Goal: Task Accomplishment & Management: Manage account settings

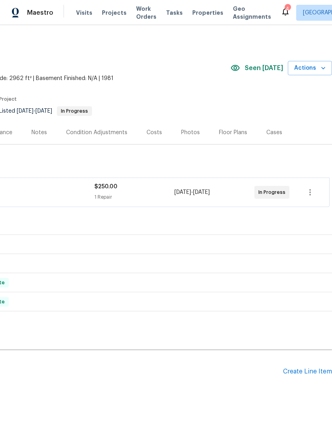
scroll to position [0, 118]
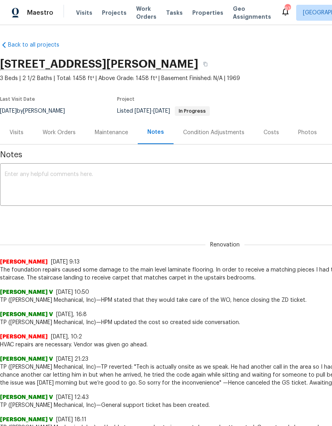
click at [56, 130] on div "Work Orders" at bounding box center [59, 132] width 33 height 8
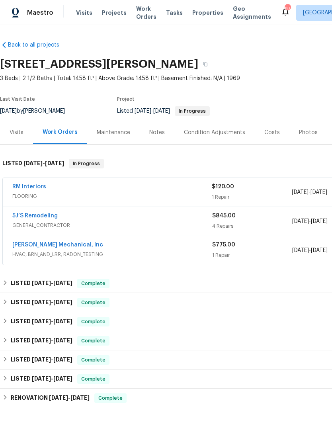
click at [30, 186] on link "RM Interiors" at bounding box center [29, 187] width 34 height 6
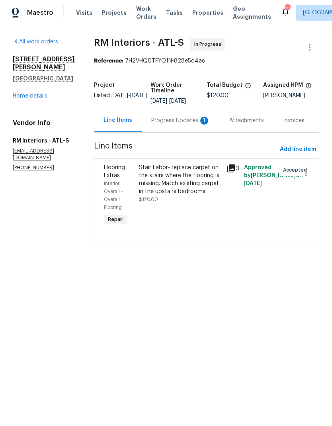
click at [193, 130] on div "Progress Updates 1" at bounding box center [181, 120] width 78 height 23
